Goal: Transaction & Acquisition: Purchase product/service

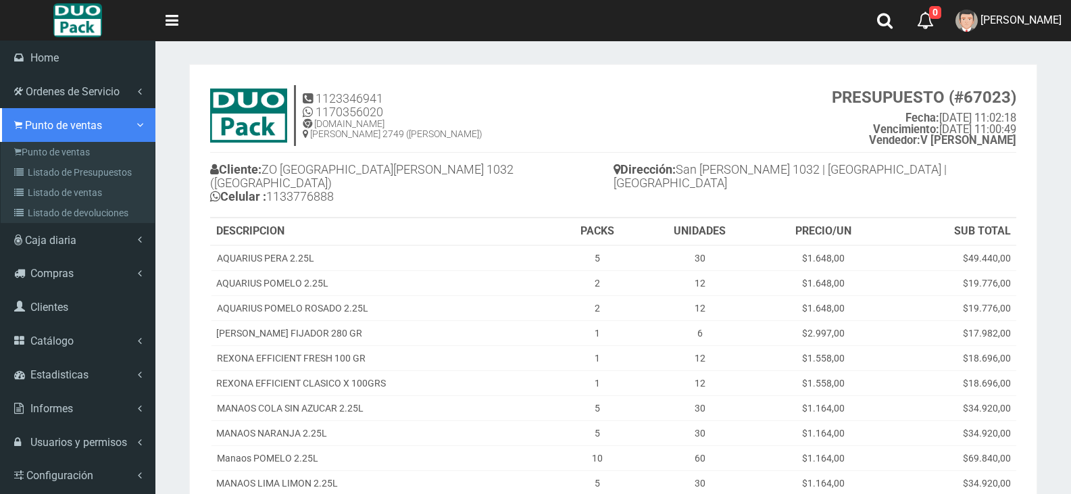
click at [47, 128] on span "Punto de ventas" at bounding box center [63, 125] width 77 height 13
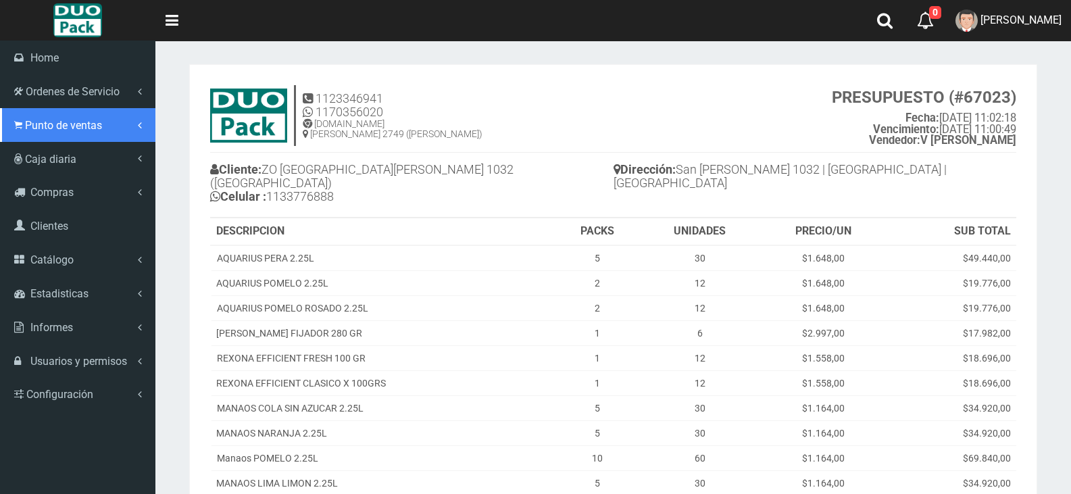
click at [86, 112] on link "Punto de ventas" at bounding box center [77, 125] width 155 height 34
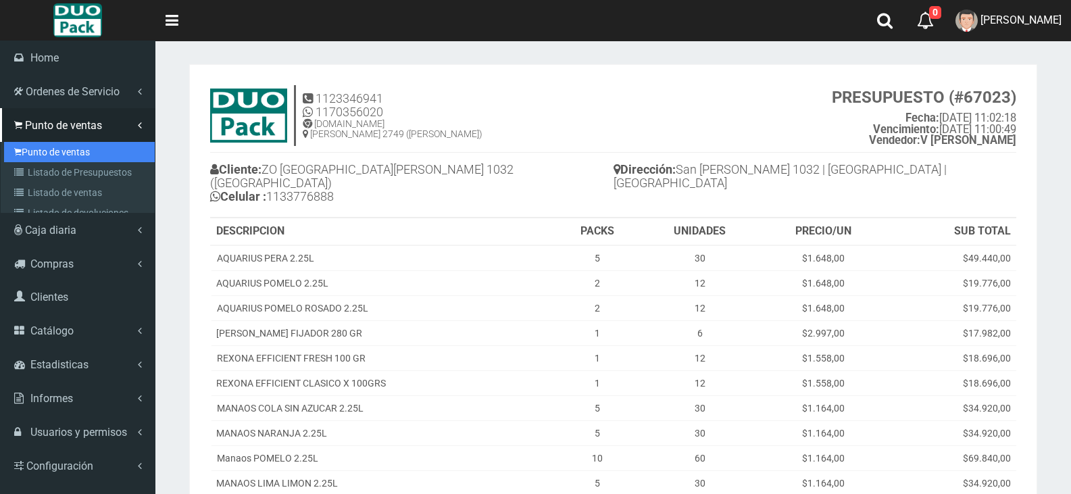
click at [78, 151] on link "Punto de ventas" at bounding box center [79, 152] width 151 height 20
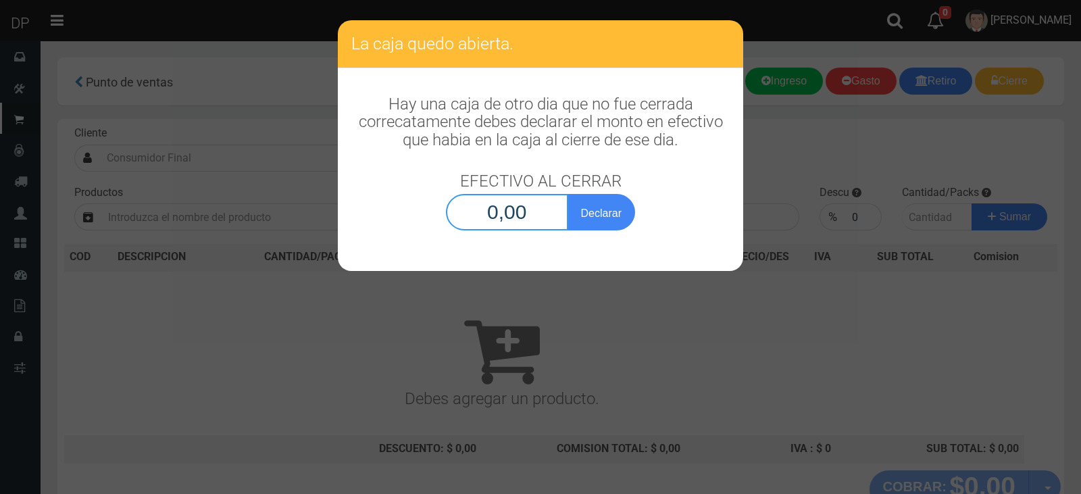
click at [533, 211] on input "0,00" at bounding box center [507, 212] width 122 height 36
type input "1,00"
click at [568, 194] on button "Declarar" at bounding box center [602, 212] width 68 height 36
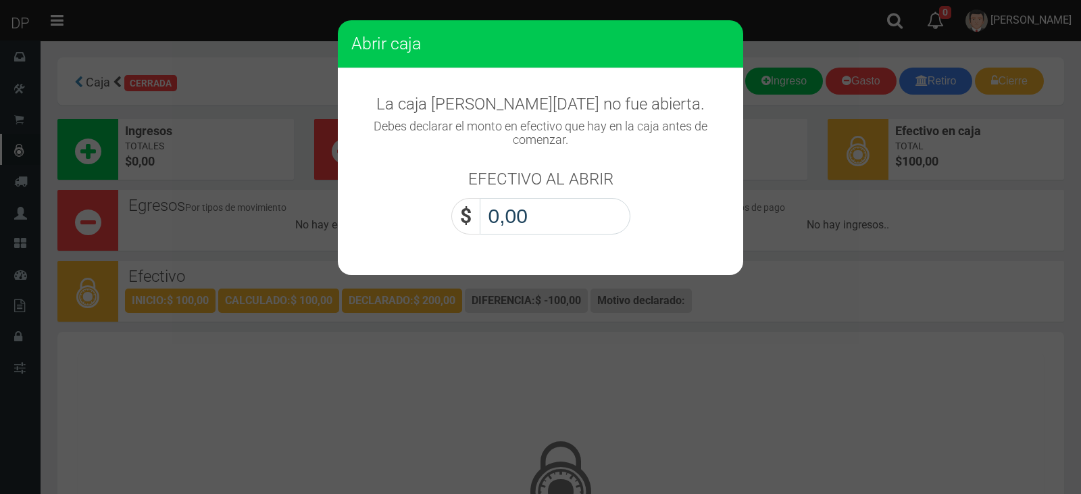
click at [529, 228] on input "0,00" at bounding box center [555, 216] width 151 height 36
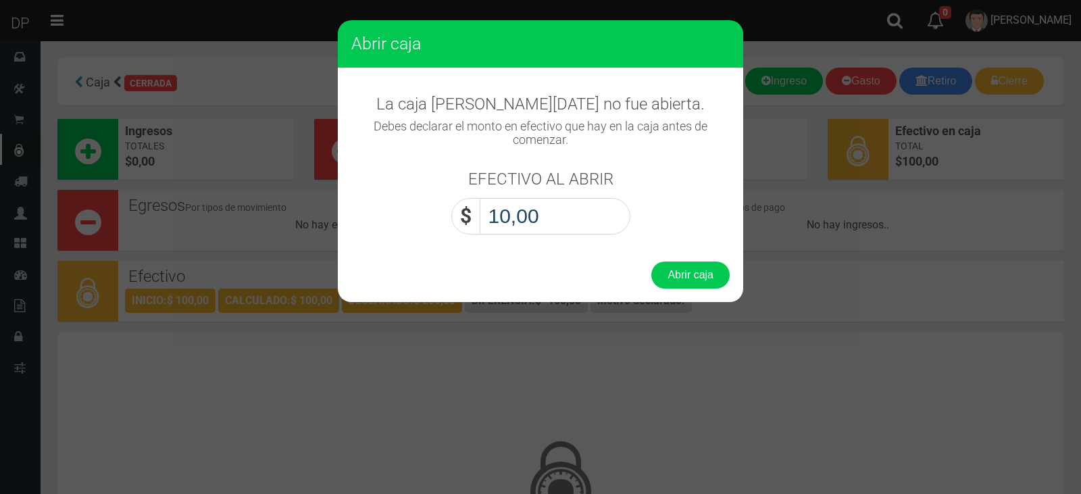
type input "1,00"
click at [652, 262] on button "Abrir caja" at bounding box center [691, 275] width 78 height 27
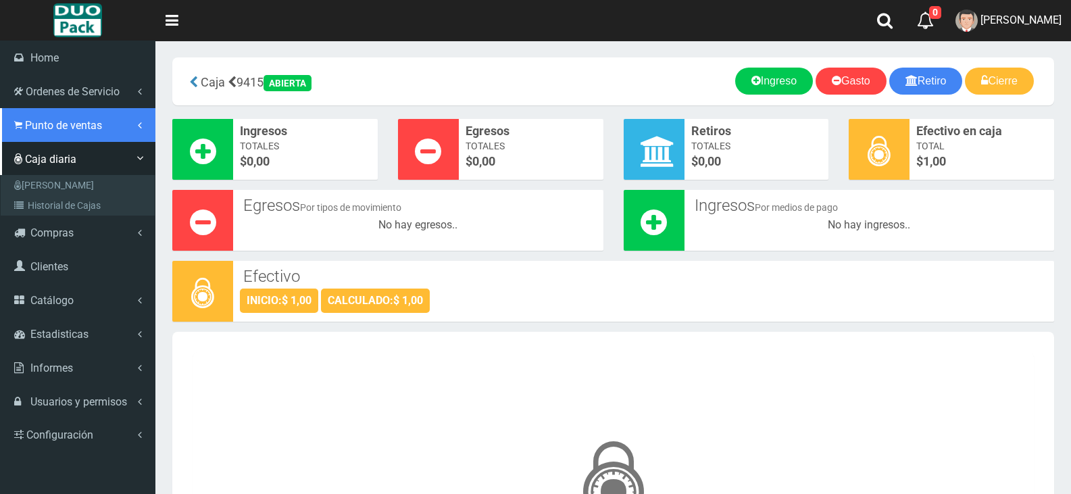
click at [64, 131] on span "Punto de ventas" at bounding box center [63, 125] width 77 height 13
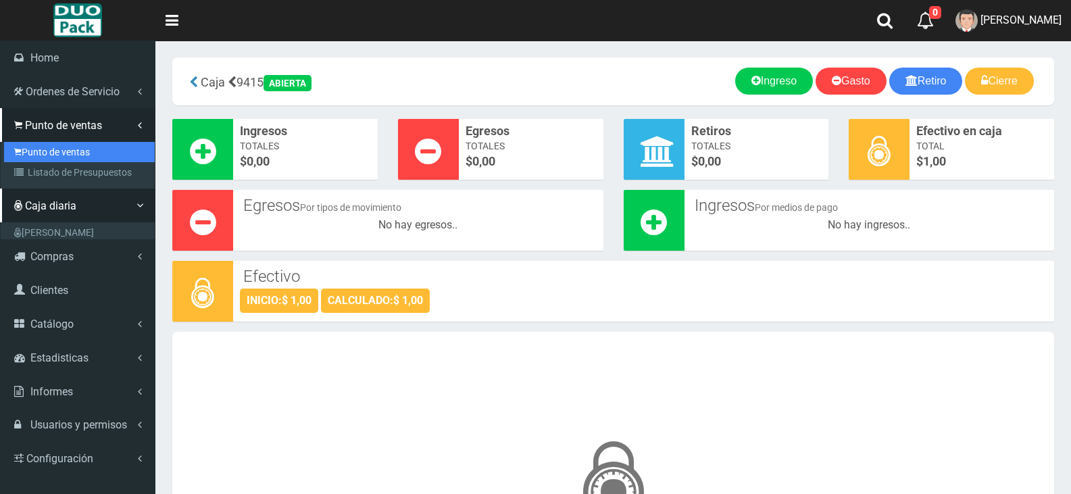
click at [70, 147] on link "Punto de ventas" at bounding box center [79, 152] width 151 height 20
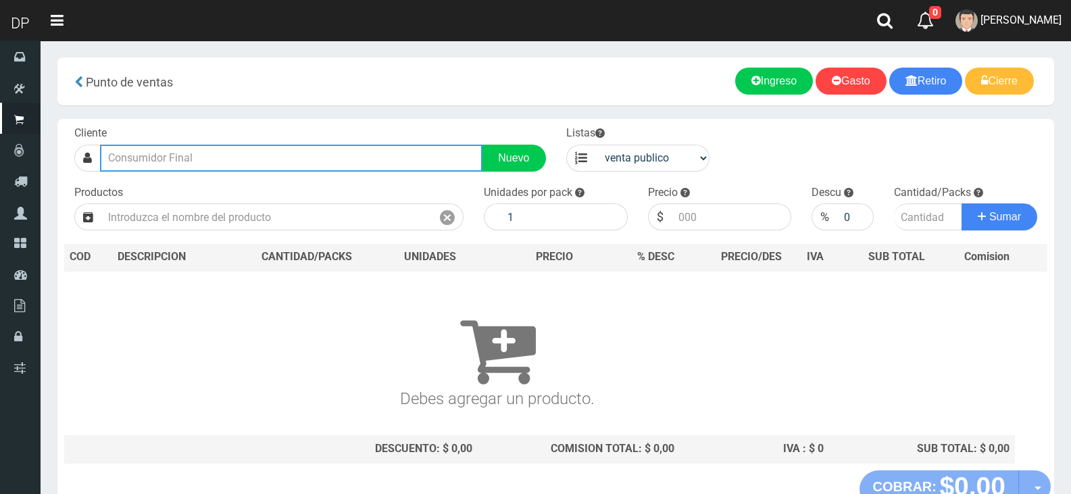
click at [176, 158] on input "text" at bounding box center [291, 158] width 383 height 27
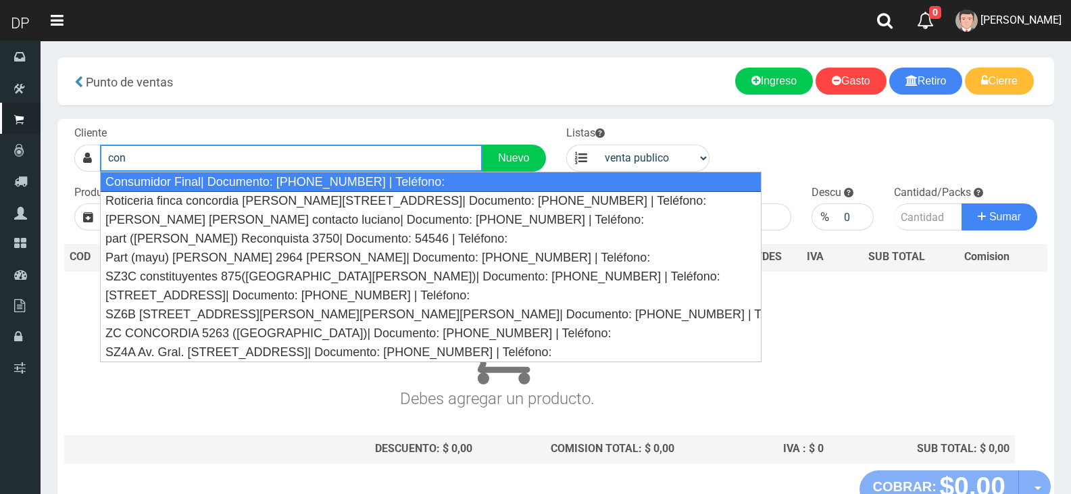
click at [185, 185] on div "Consumidor Final| Documento: [PHONE_NUMBER] | Teléfono:" at bounding box center [431, 182] width 662 height 20
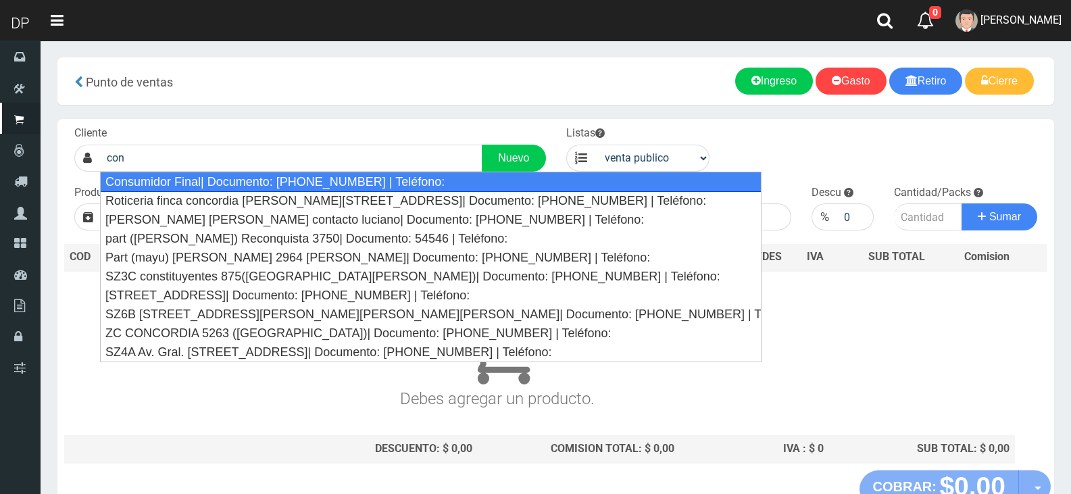
type input "Consumidor Final| Documento: [PHONE_NUMBER] | Teléfono:"
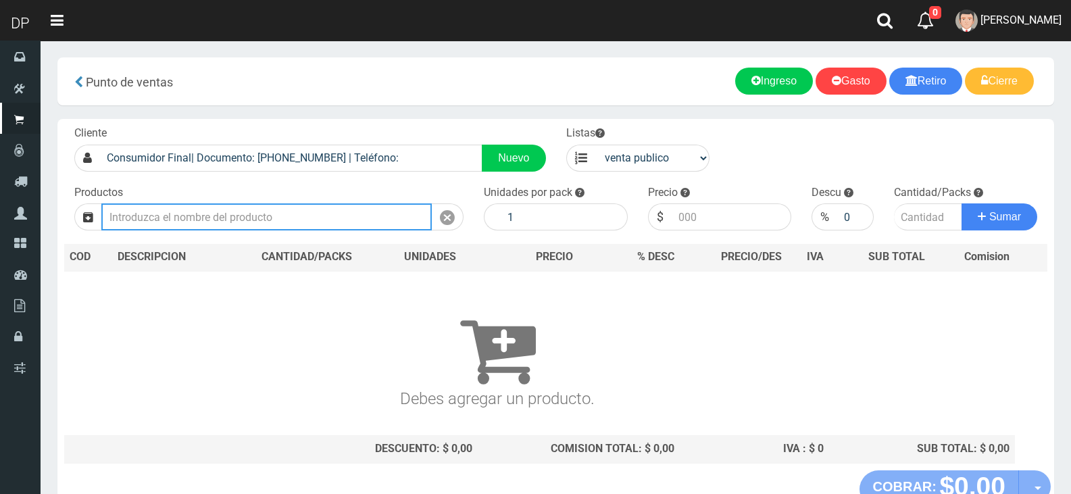
click at [197, 220] on input "text" at bounding box center [266, 216] width 331 height 27
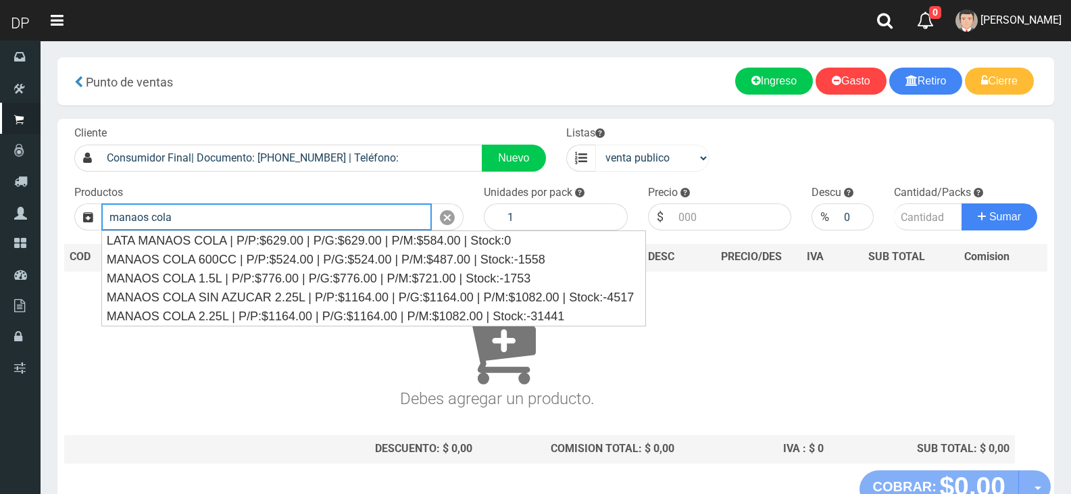
type input "manaos cola"
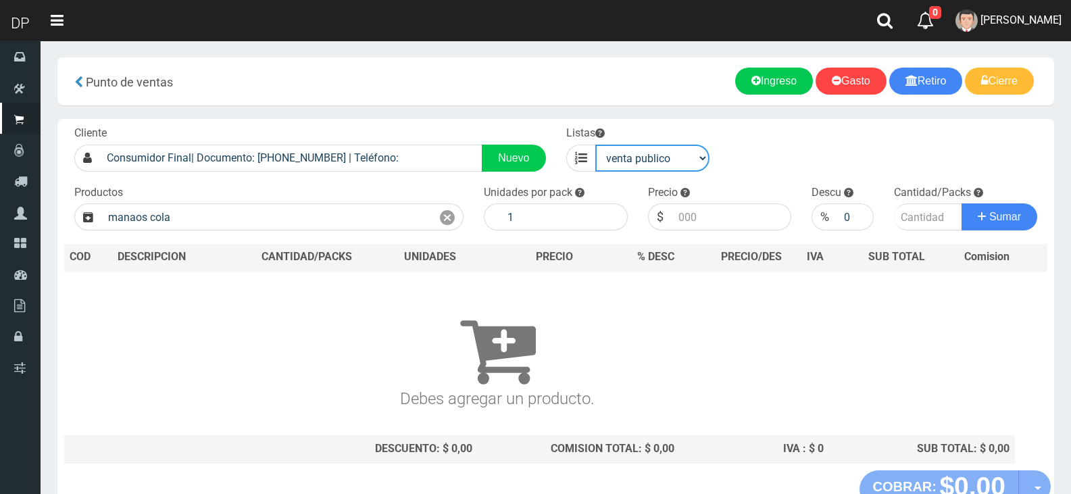
drag, startPoint x: 637, startPoint y: 149, endPoint x: 641, endPoint y: 156, distance: 7.9
click at [637, 149] on select "venta publico Sup chinos reventas" at bounding box center [652, 158] width 115 height 27
select select "3"
click at [595, 145] on select "venta publico Sup chinos reventas" at bounding box center [652, 158] width 115 height 27
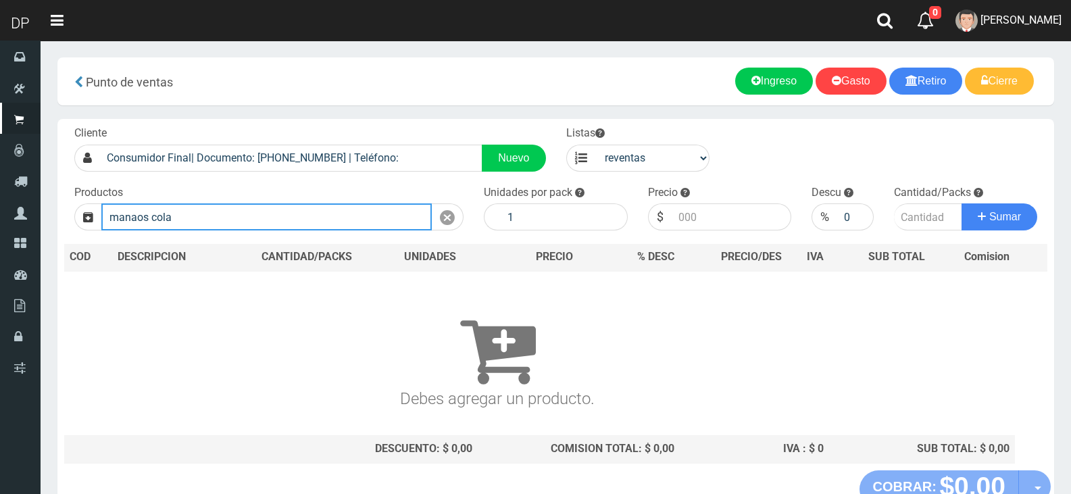
click at [272, 216] on input "manaos cola" at bounding box center [266, 216] width 331 height 27
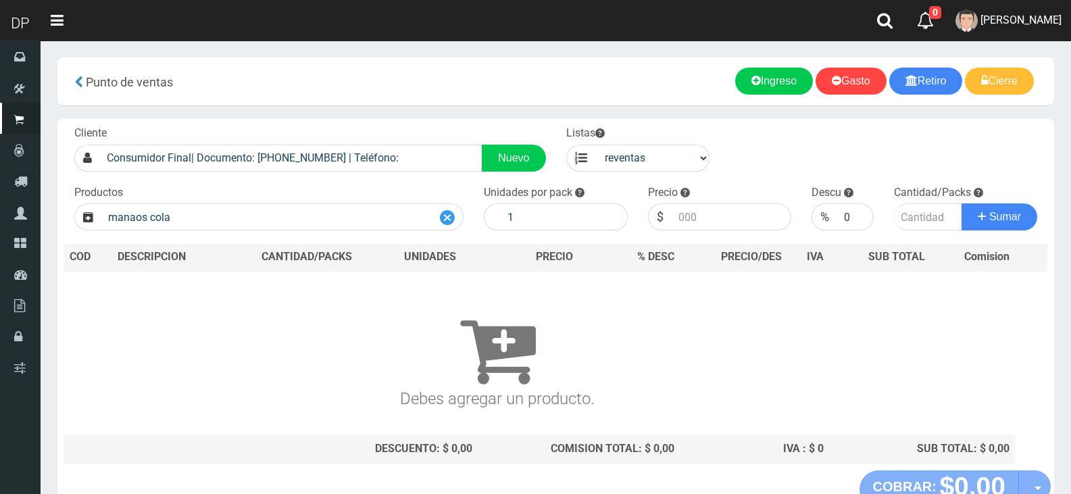
click at [460, 220] on div at bounding box center [448, 216] width 32 height 27
click at [448, 221] on icon at bounding box center [447, 218] width 15 height 20
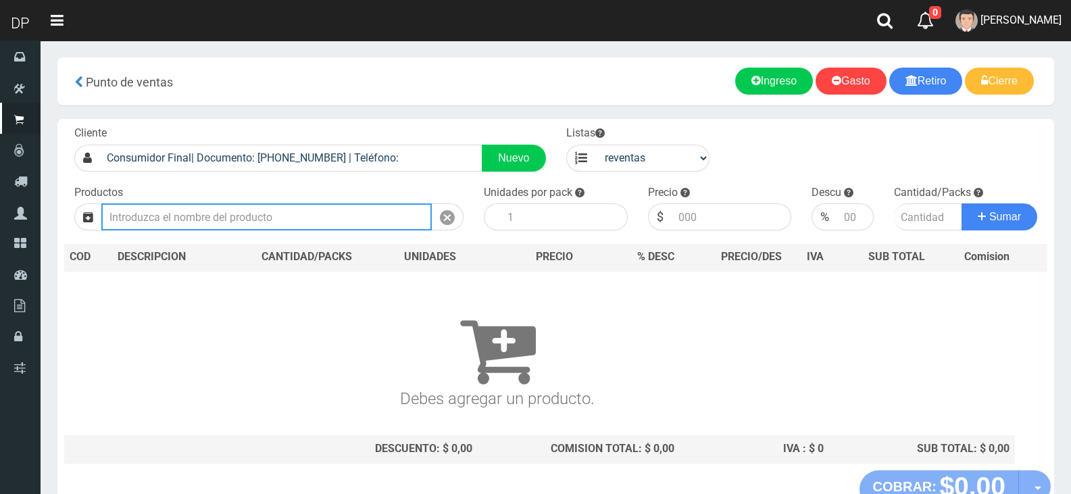
click at [351, 220] on input "text" at bounding box center [266, 216] width 331 height 27
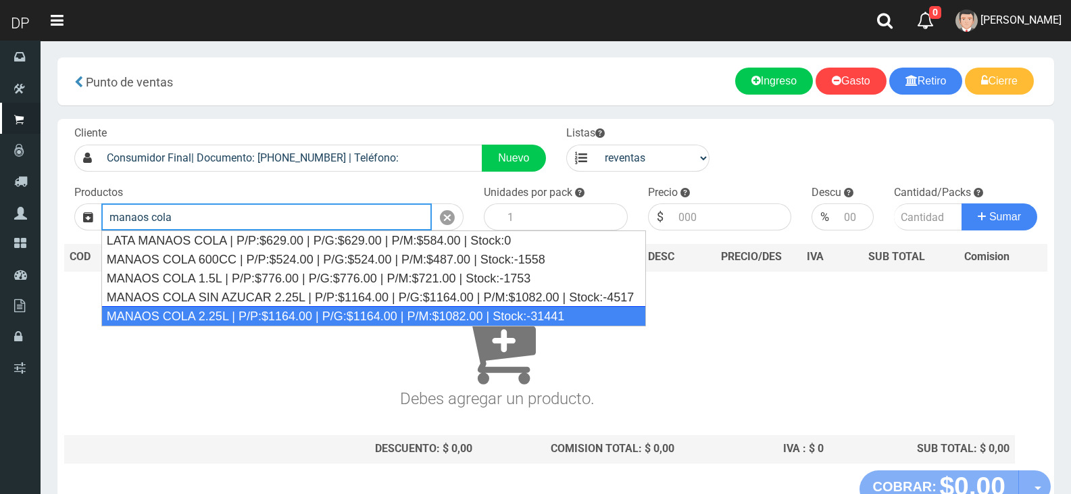
click at [285, 317] on div "MANAOS COLA 2.25L | P/P:$1164.00 | P/G:$1164.00 | P/M:$1082.00 | Stock:-31441" at bounding box center [373, 316] width 545 height 20
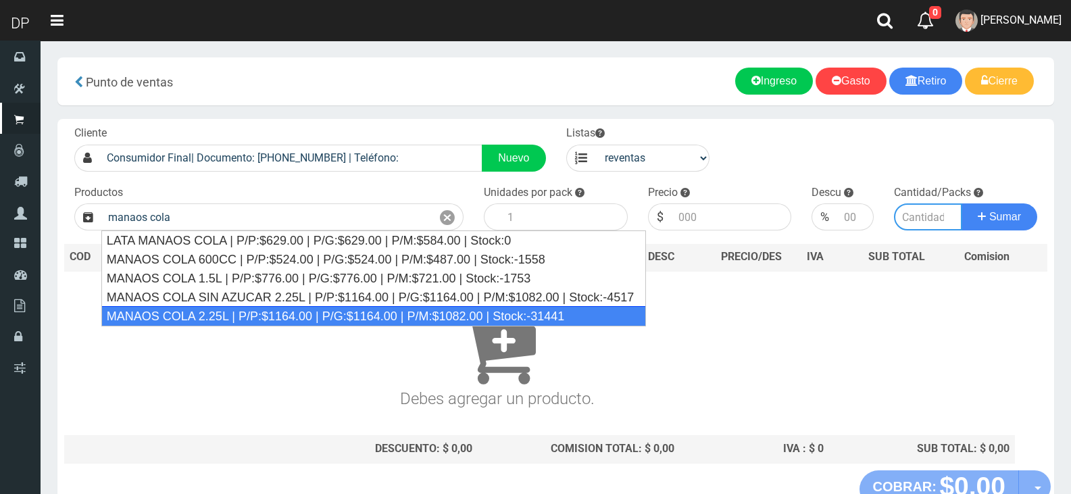
type input "MANAOS COLA 2.25L | P/P:$1164.00 | P/G:$1164.00 | P/M:$1082.00 | Stock:-31441"
type input "6"
type input "1082.00"
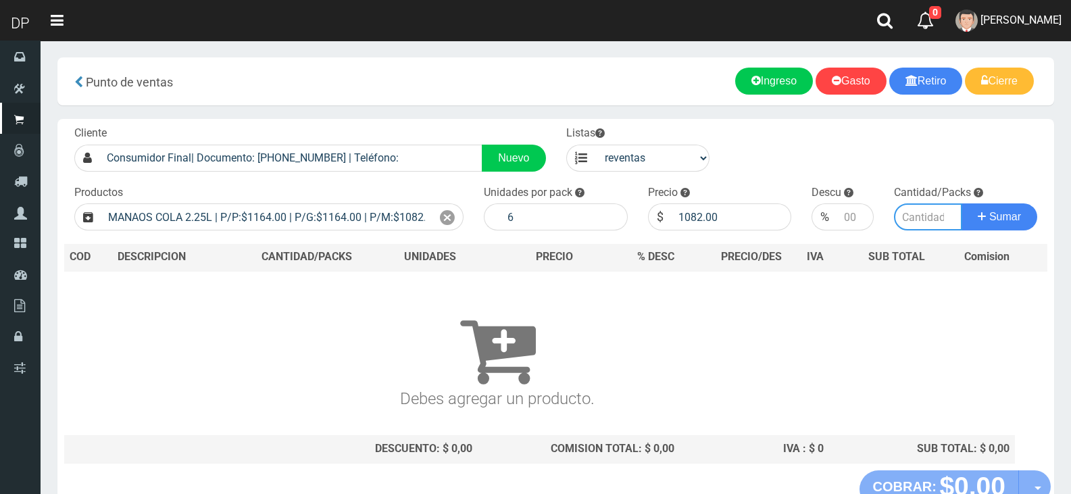
click at [922, 216] on input "number" at bounding box center [928, 216] width 69 height 27
type input "20"
click at [962, 203] on button "Sumar" at bounding box center [1000, 216] width 76 height 27
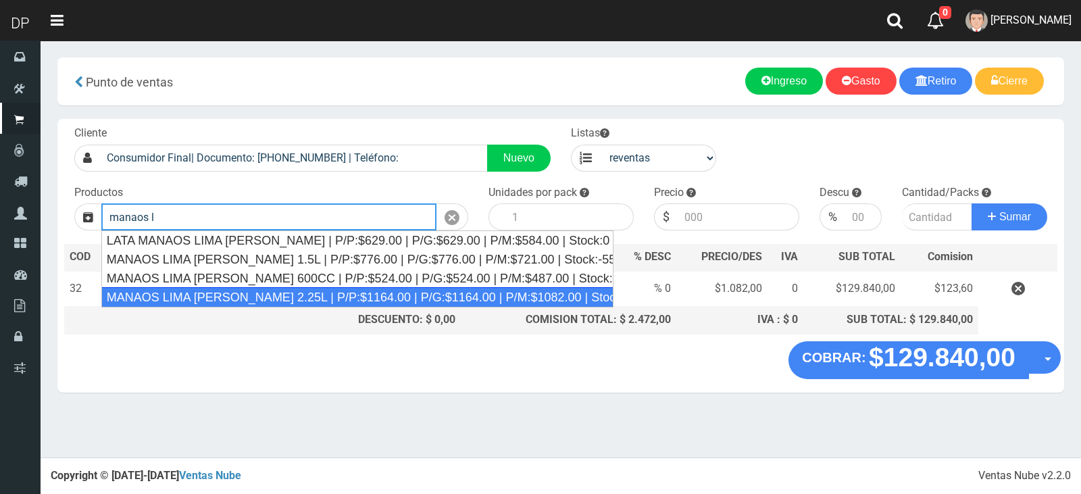
click at [351, 293] on div "MANAOS LIMA LIMON 2.25L | P/P:$1164.00 | P/G:$1164.00 | P/M:$1082.00 | Stock:-1…" at bounding box center [357, 297] width 512 height 20
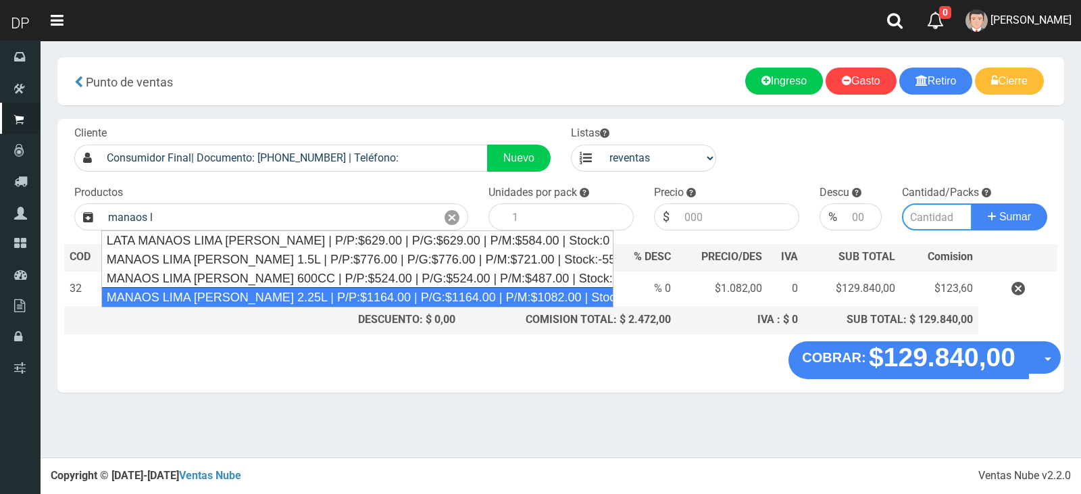
type input "MANAOS LIMA LIMON 2.25L | P/P:$1164.00 | P/G:$1164.00 | P/M:$1082.00 | Stock:-1…"
type input "6"
type input "1082.00"
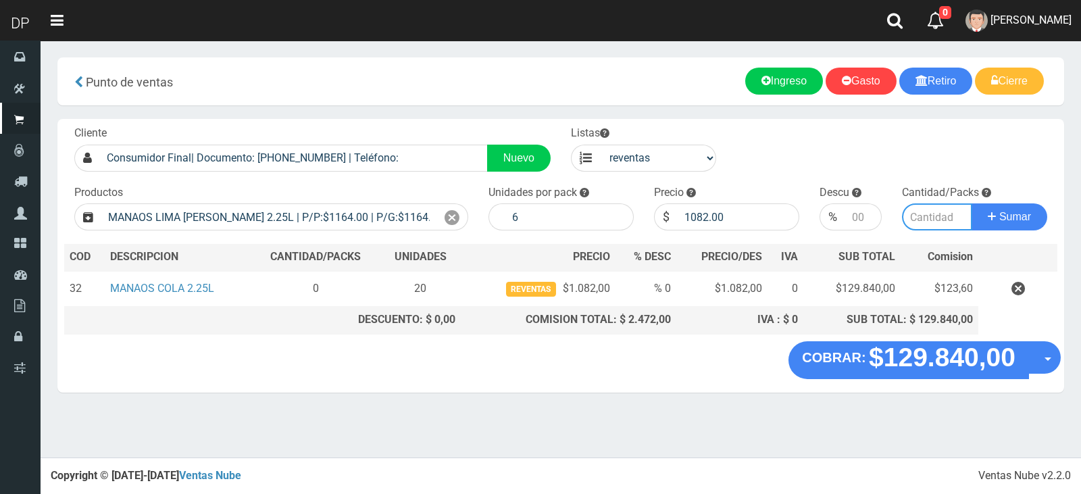
click at [920, 216] on input "number" at bounding box center [937, 216] width 70 height 27
type input "8"
click at [972, 203] on button "Sumar" at bounding box center [1010, 216] width 76 height 27
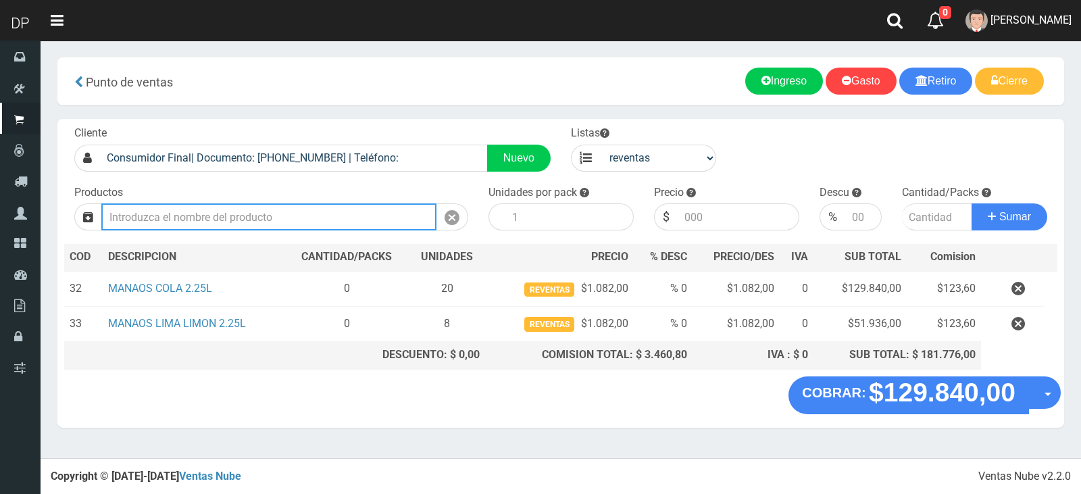
click at [269, 212] on input "text" at bounding box center [268, 216] width 335 height 27
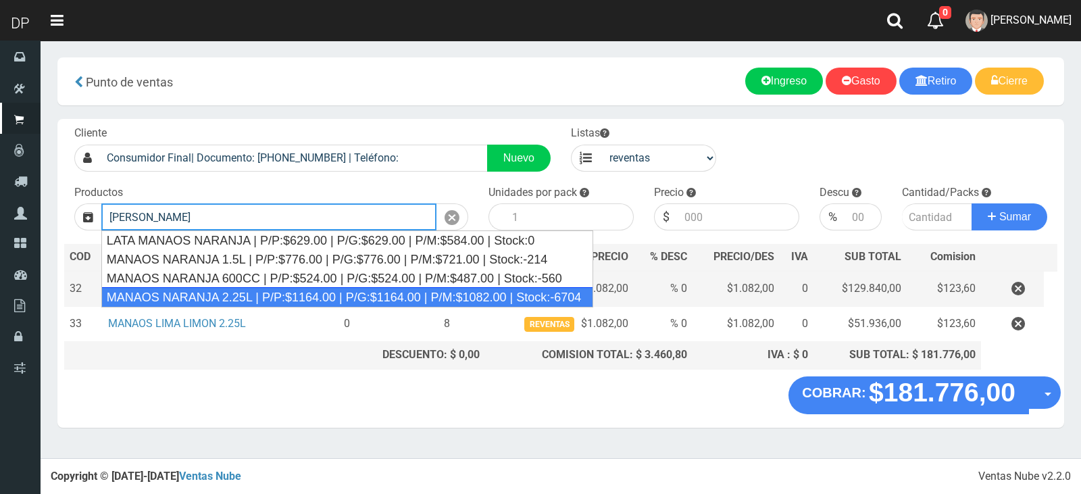
click at [162, 293] on div "MANAOS NARANJA 2.25L | P/P:$1164.00 | P/G:$1164.00 | P/M:$1082.00 | Stock:-6704" at bounding box center [347, 297] width 492 height 20
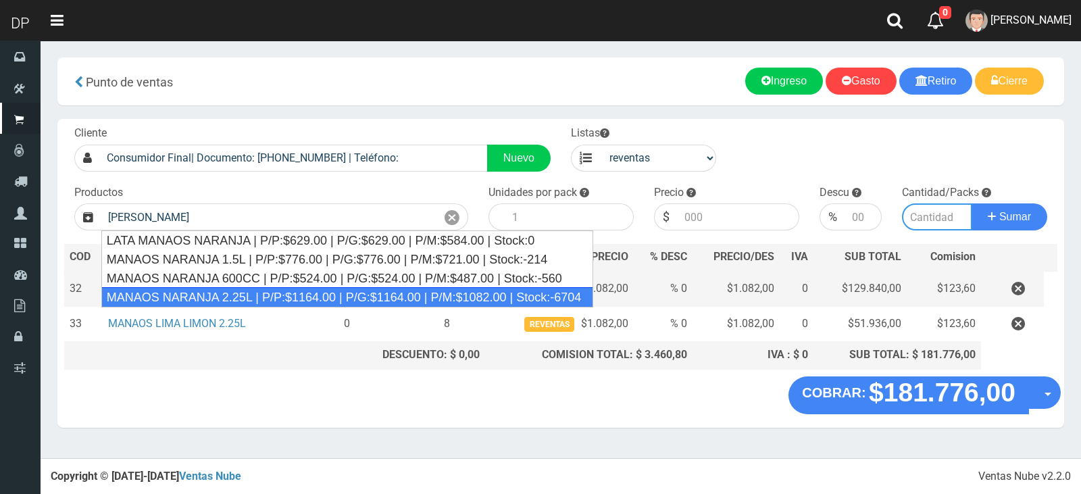
type input "MANAOS NARANJA 2.25L | P/P:$1164.00 | P/G:$1164.00 | P/M:$1082.00 | Stock:-6704"
type input "6"
type input "1082.00"
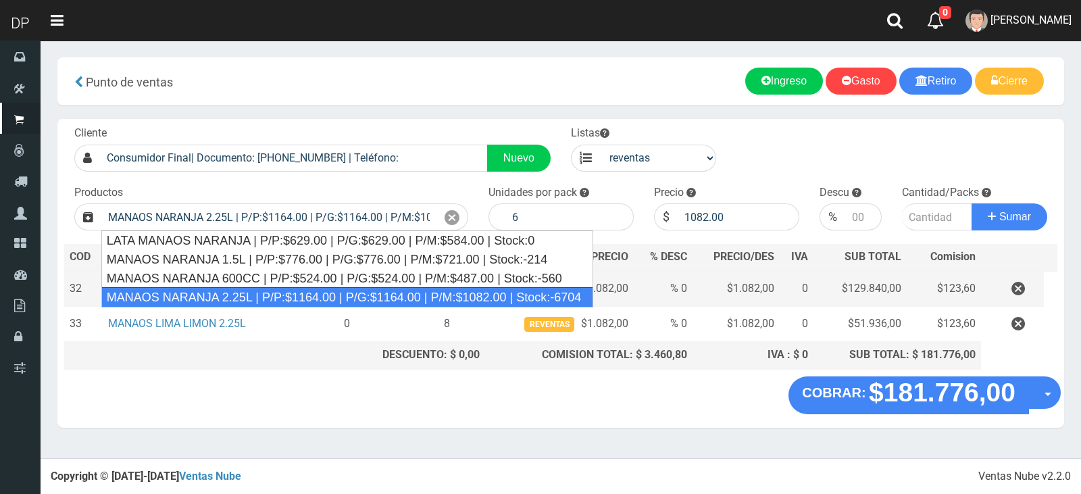
click at [162, 293] on link "MANAOS COLA 2.25L" at bounding box center [160, 288] width 104 height 13
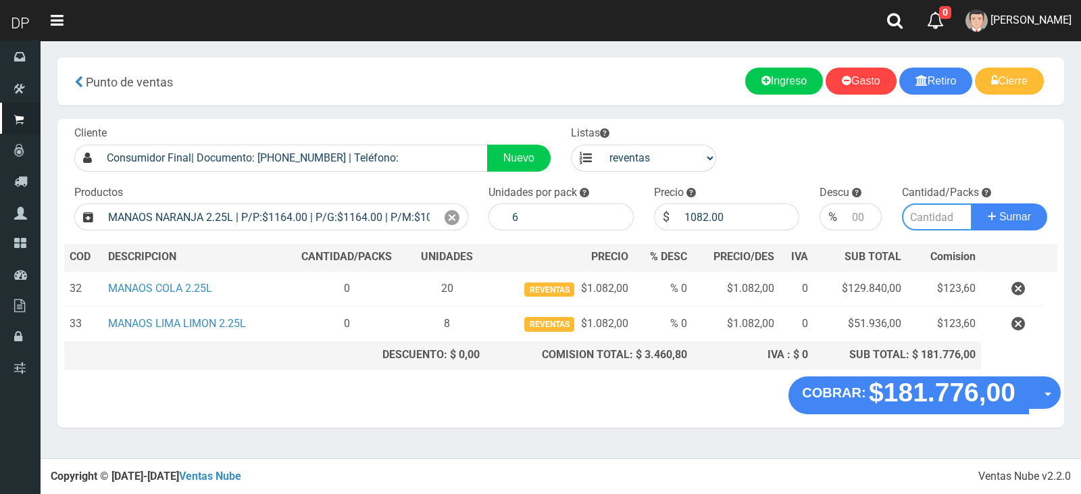
click at [927, 224] on input "number" at bounding box center [937, 216] width 70 height 27
type input "8"
click at [972, 203] on button "Sumar" at bounding box center [1010, 216] width 76 height 27
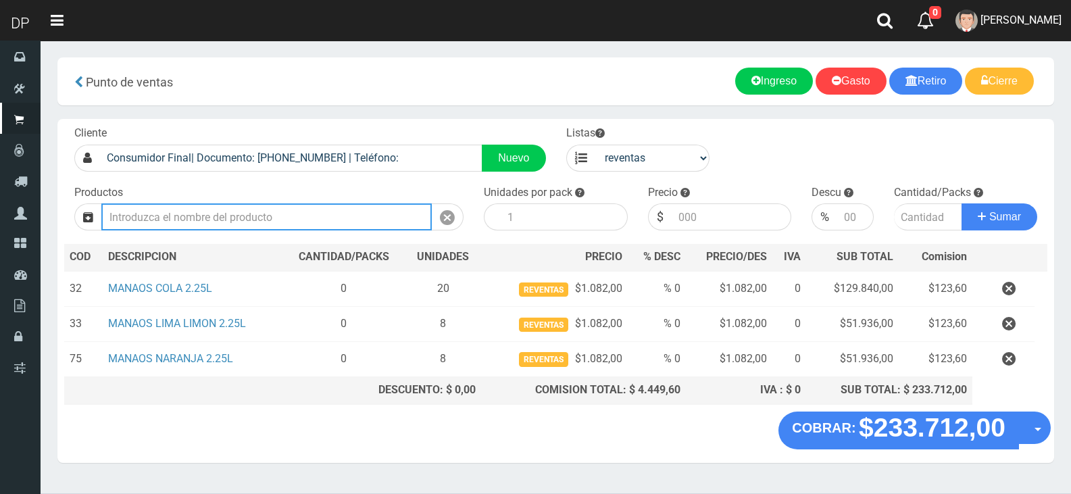
click at [240, 217] on input "text" at bounding box center [266, 216] width 331 height 27
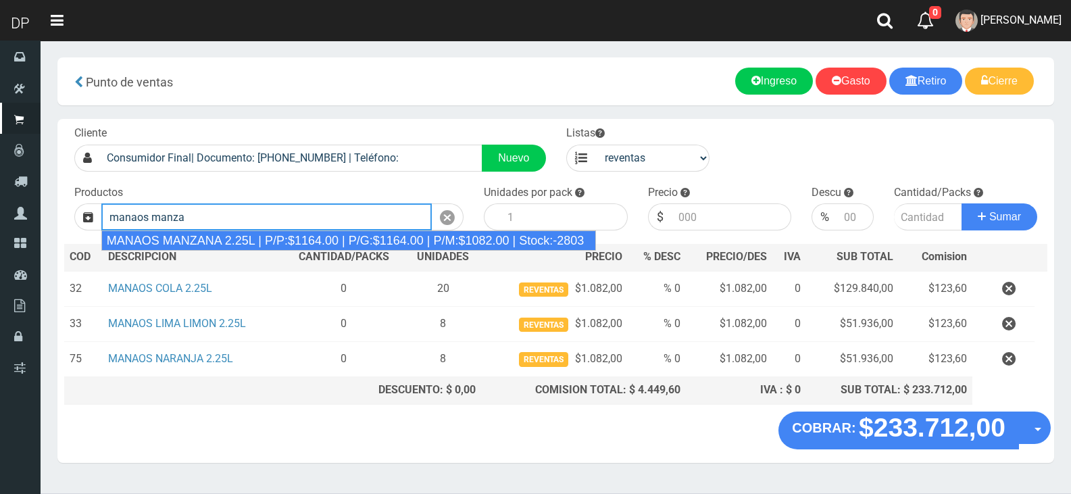
click at [252, 241] on div "MANAOS MANZANA 2.25L | P/P:$1164.00 | P/G:$1164.00 | P/M:$1082.00 | Stock:-2803" at bounding box center [348, 240] width 495 height 20
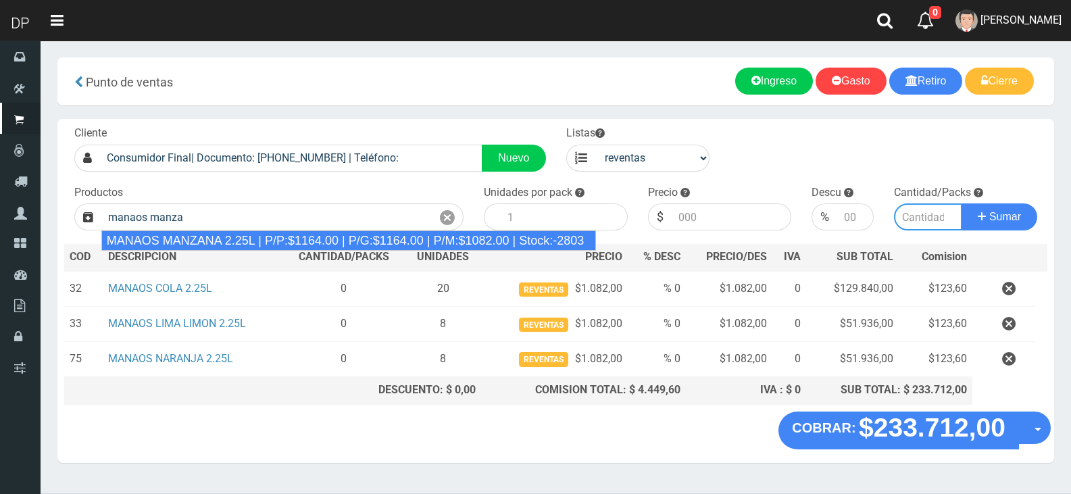
type input "MANAOS MANZANA 2.25L | P/P:$1164.00 | P/G:$1164.00 | P/M:$1082.00 | Stock:-2803"
type input "6"
type input "1082.00"
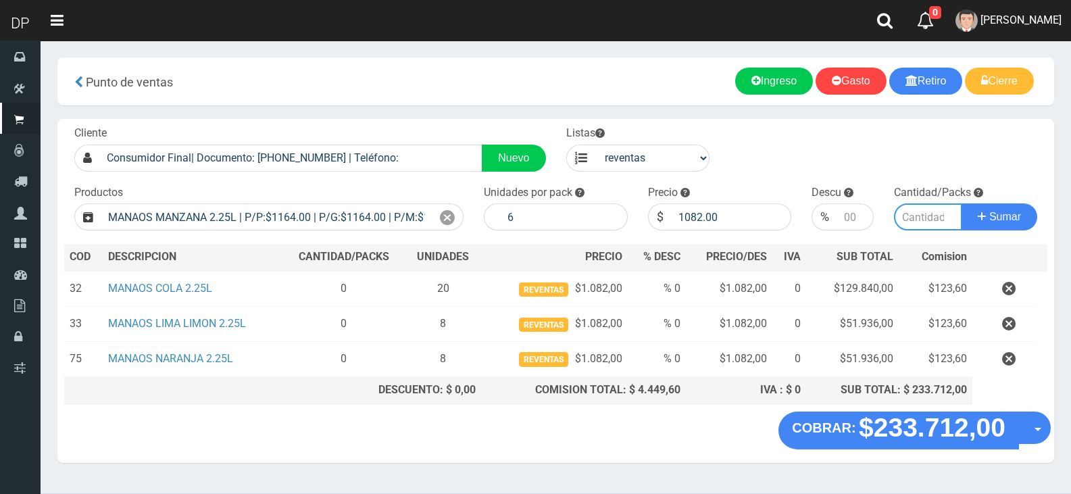
click at [904, 222] on input "number" at bounding box center [928, 216] width 69 height 27
type input "3"
click at [962, 203] on button "Sumar" at bounding box center [1000, 216] width 76 height 27
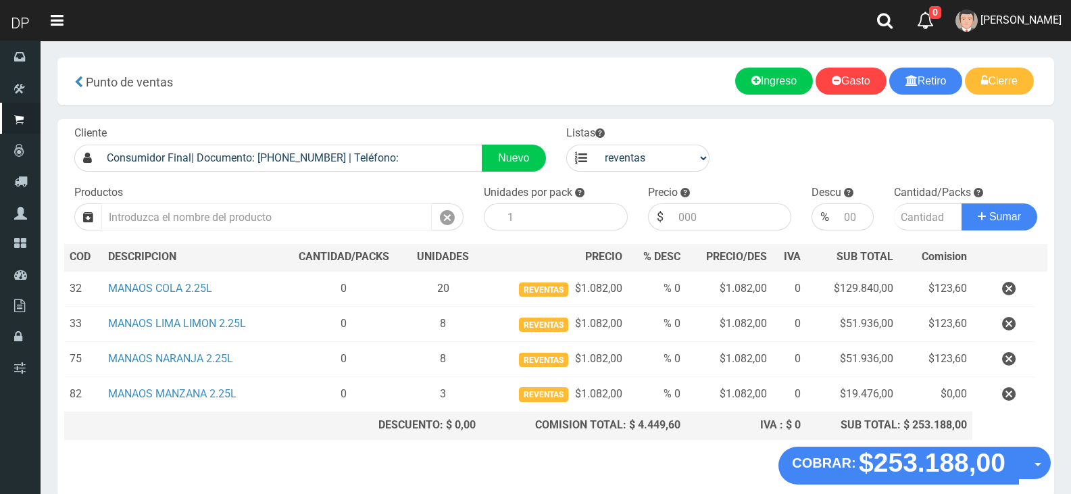
click at [358, 226] on div "Cliente Consumidor Final| Documento: 65466464 | Teléfono: Nuevo Listas venta pu…" at bounding box center [555, 283] width 997 height 328
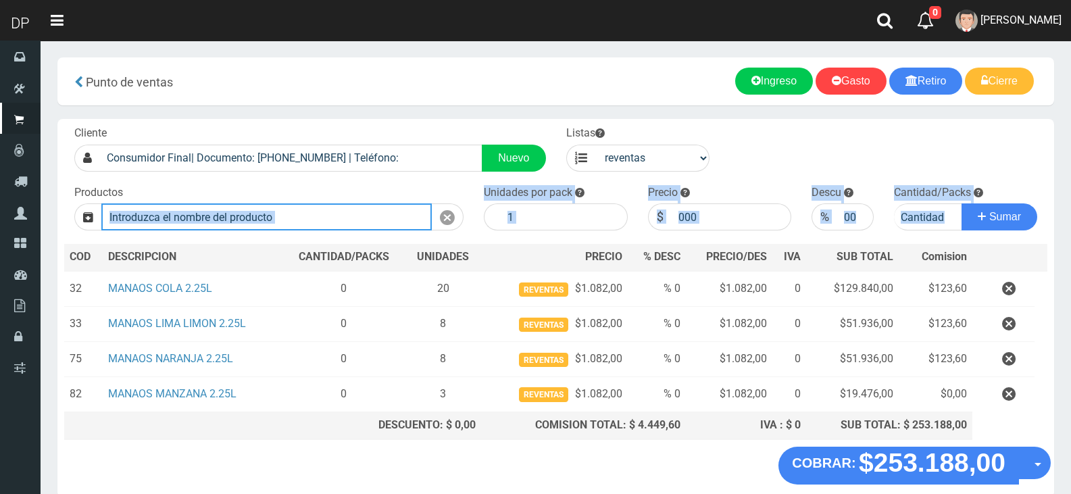
click at [358, 220] on input "text" at bounding box center [266, 216] width 331 height 27
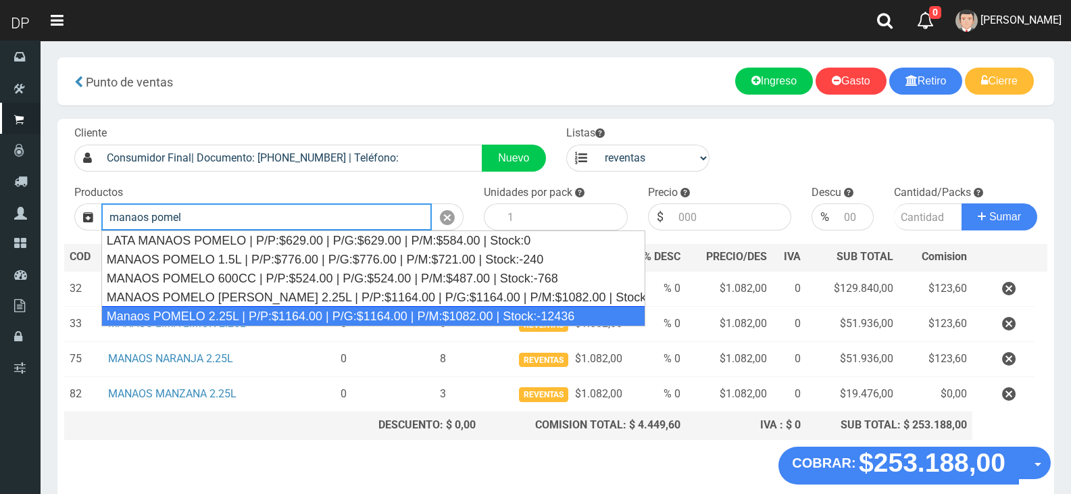
click at [226, 313] on div "Manaos POMELO 2.25L | P/P:$1164.00 | P/G:$1164.00 | P/M:$1082.00 | Stock:-12436" at bounding box center [373, 316] width 544 height 20
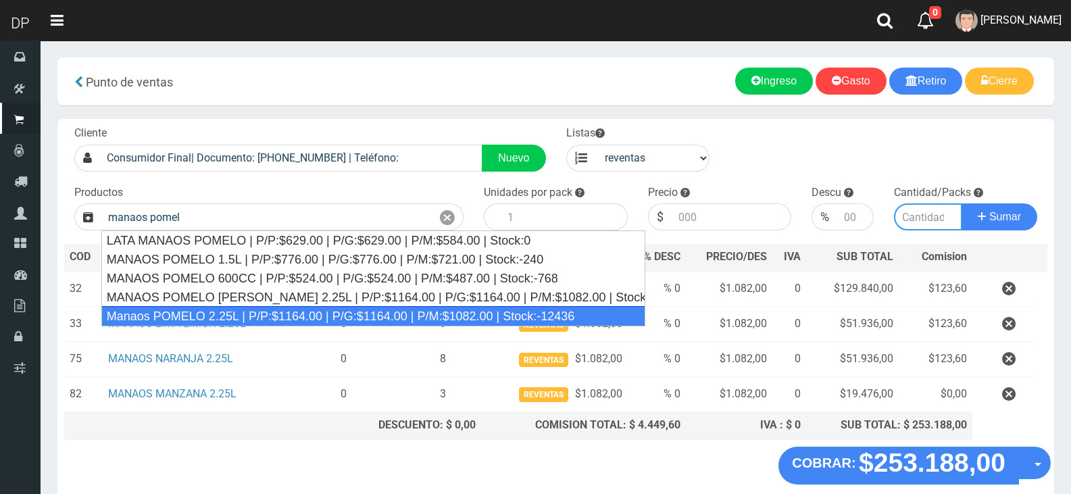
type input "Manaos POMELO 2.25L | P/P:$1164.00 | P/G:$1164.00 | P/M:$1082.00 | Stock:-12436"
type input "6"
type input "1082.00"
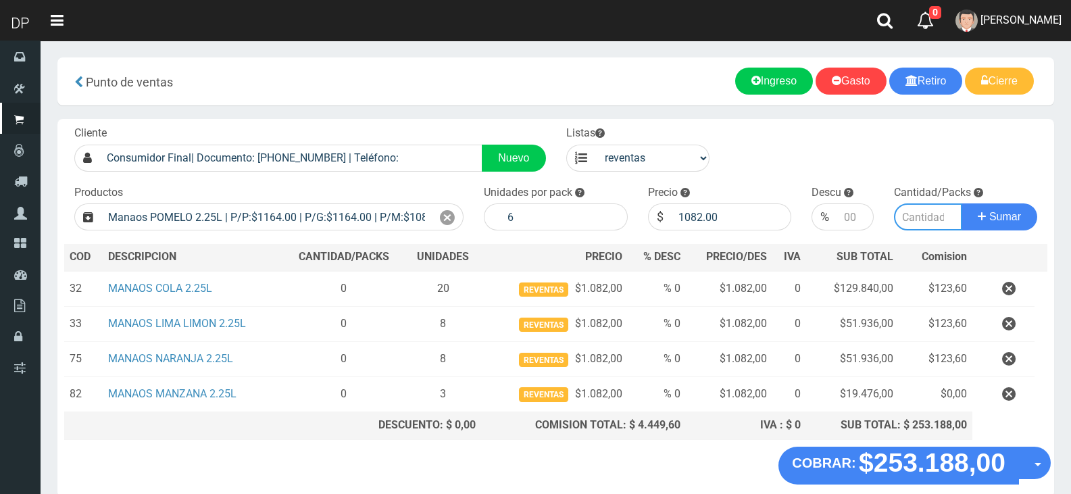
click at [933, 218] on input "number" at bounding box center [928, 216] width 69 height 27
type input "1"
click at [962, 203] on button "Sumar" at bounding box center [1000, 216] width 76 height 27
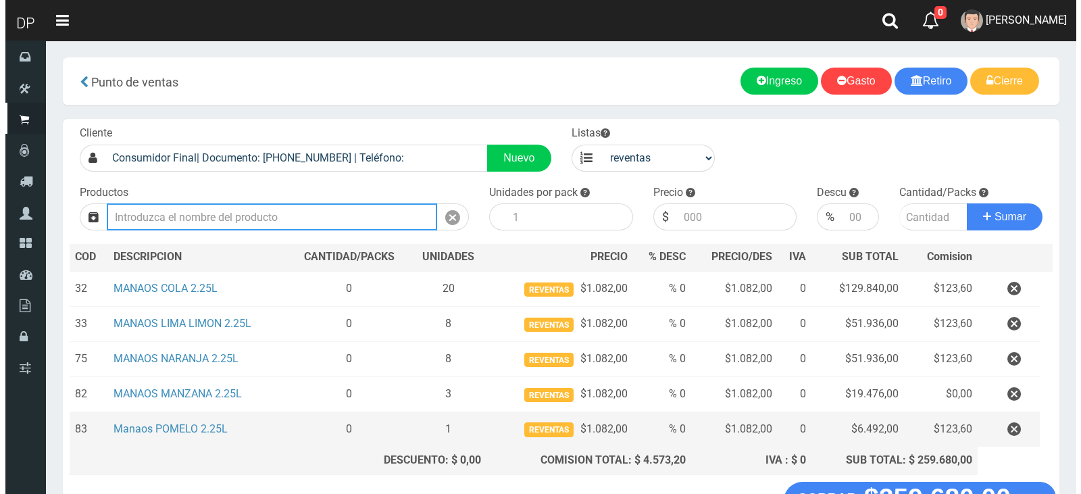
scroll to position [101, 0]
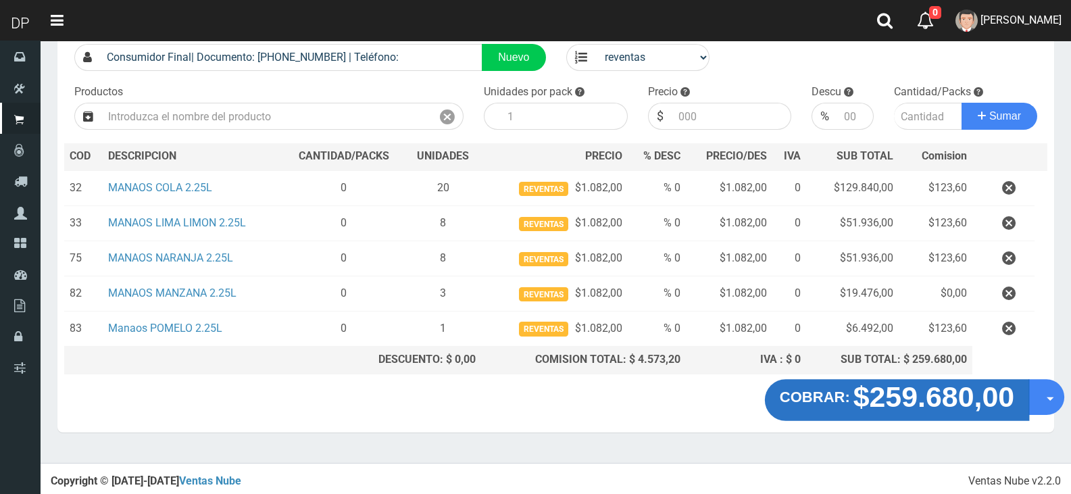
click at [950, 408] on strong "$259.680,00" at bounding box center [935, 397] width 162 height 32
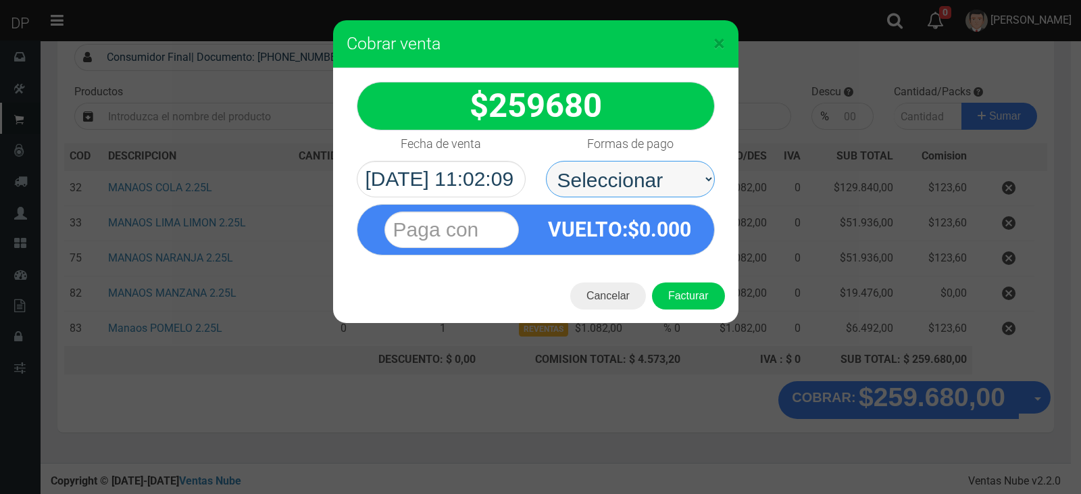
click at [658, 185] on select "Seleccionar Efectivo Tarjeta de Crédito Depósito Débito" at bounding box center [630, 179] width 169 height 36
select select "Efectivo"
click at [546, 161] on select "Seleccionar Efectivo Tarjeta de Crédito Depósito Débito" at bounding box center [630, 179] width 169 height 36
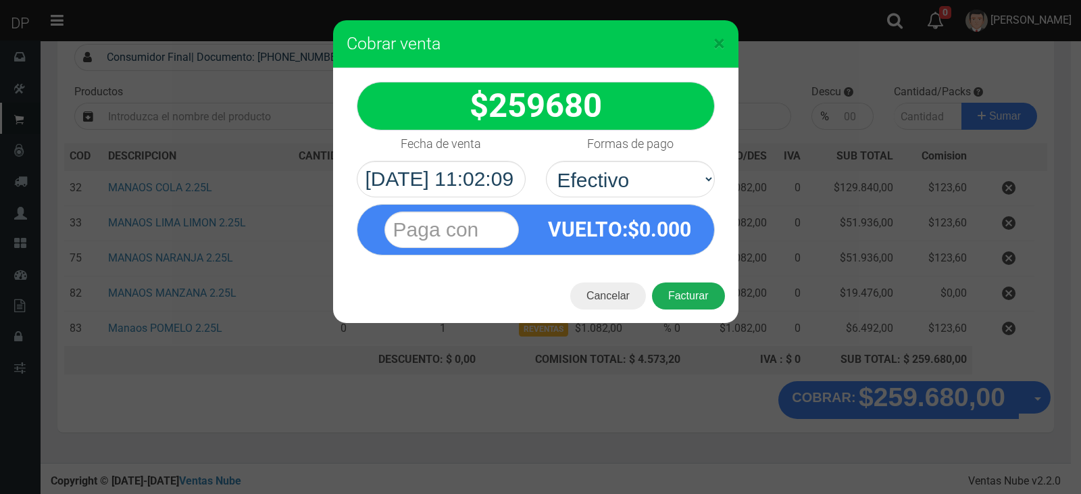
click at [683, 301] on button "Facturar" at bounding box center [688, 296] width 73 height 27
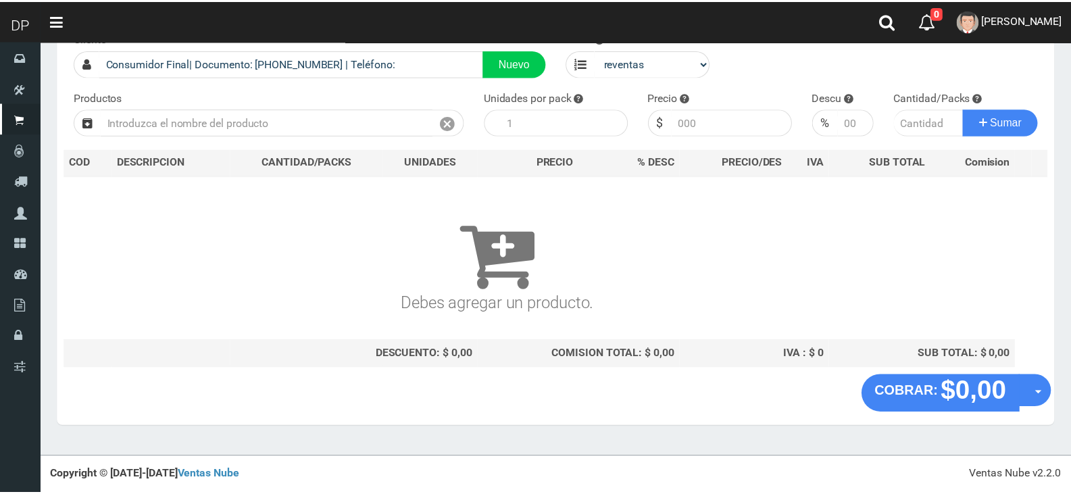
scroll to position [89, 0]
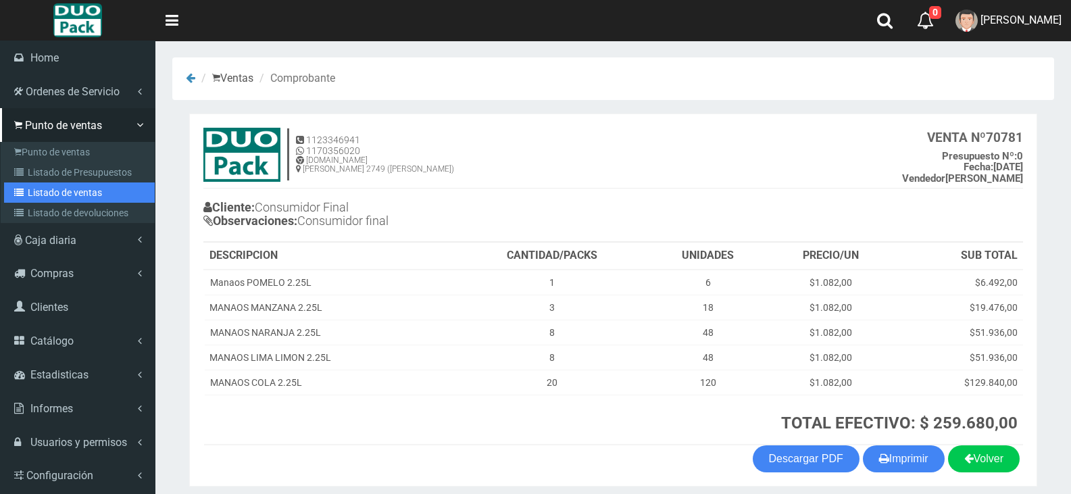
click at [83, 191] on link "Listado de ventas" at bounding box center [79, 192] width 151 height 20
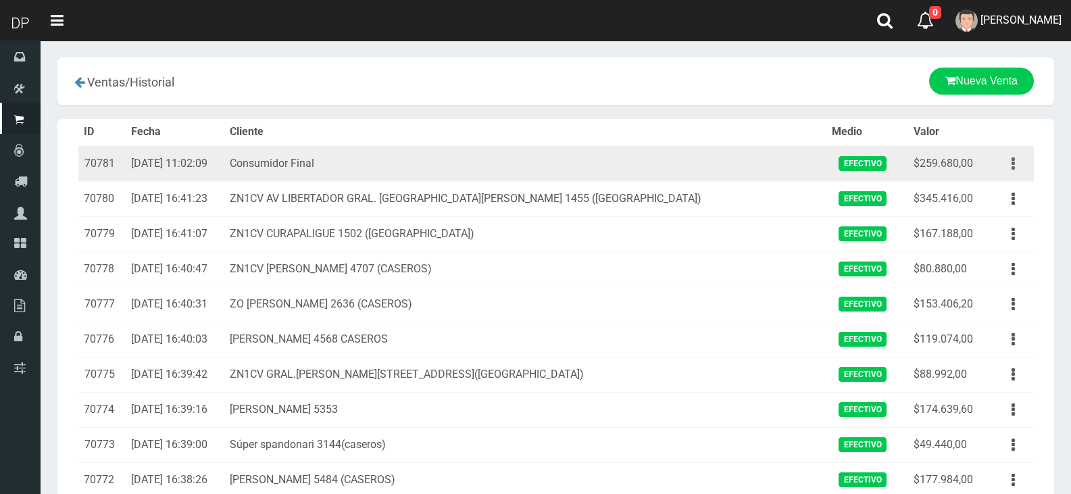
click at [1022, 164] on button "button" at bounding box center [1013, 164] width 30 height 24
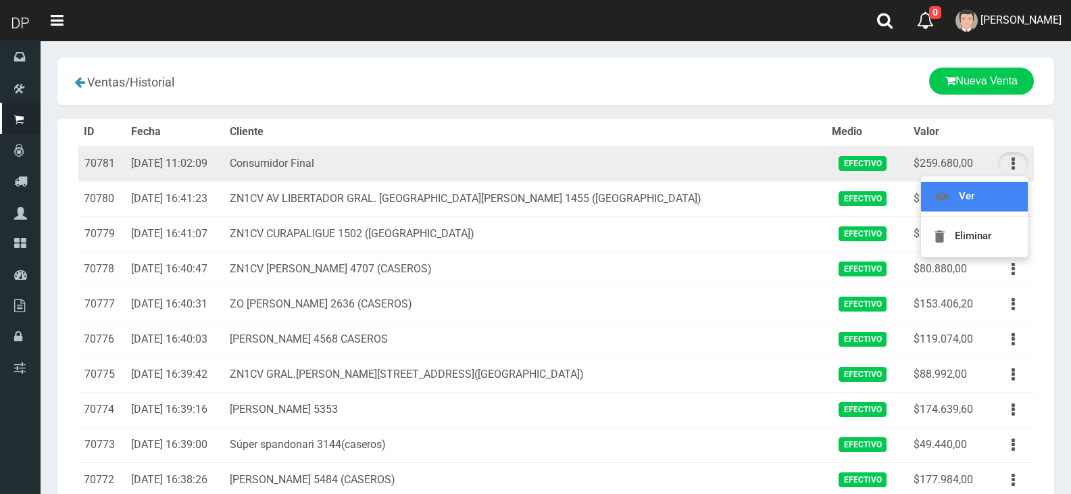
click at [982, 191] on link "Ver" at bounding box center [974, 197] width 107 height 30
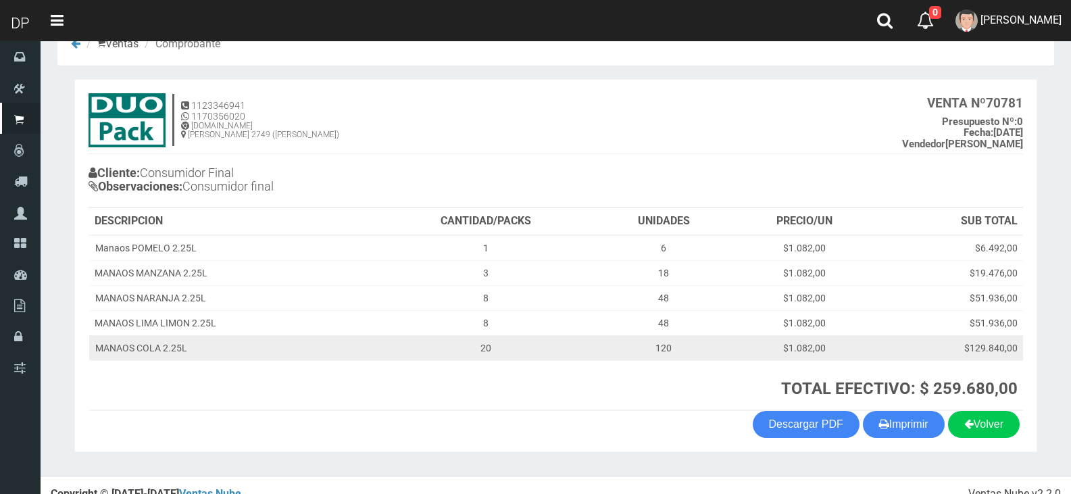
scroll to position [53, 0]
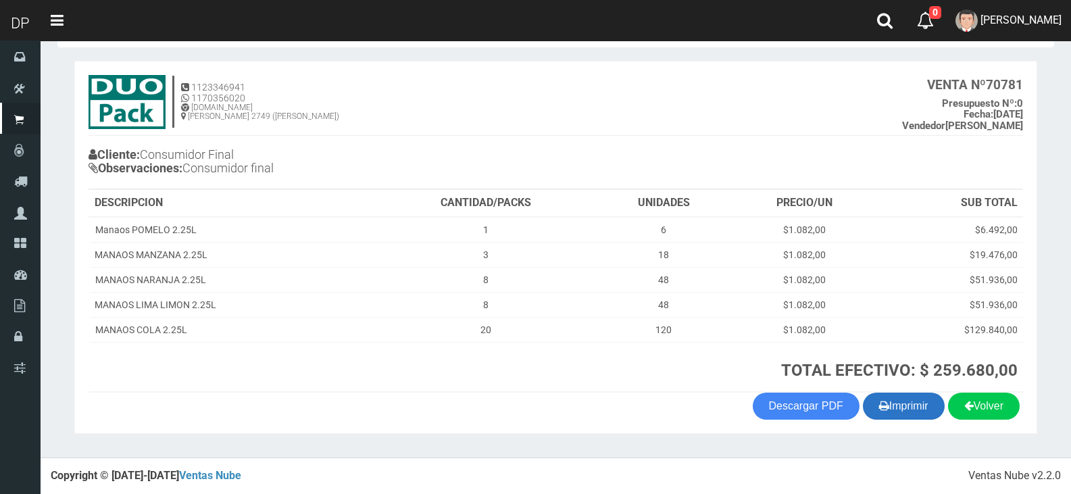
click at [908, 398] on button "Imprimir" at bounding box center [904, 406] width 82 height 27
